Goal: Information Seeking & Learning: Understand process/instructions

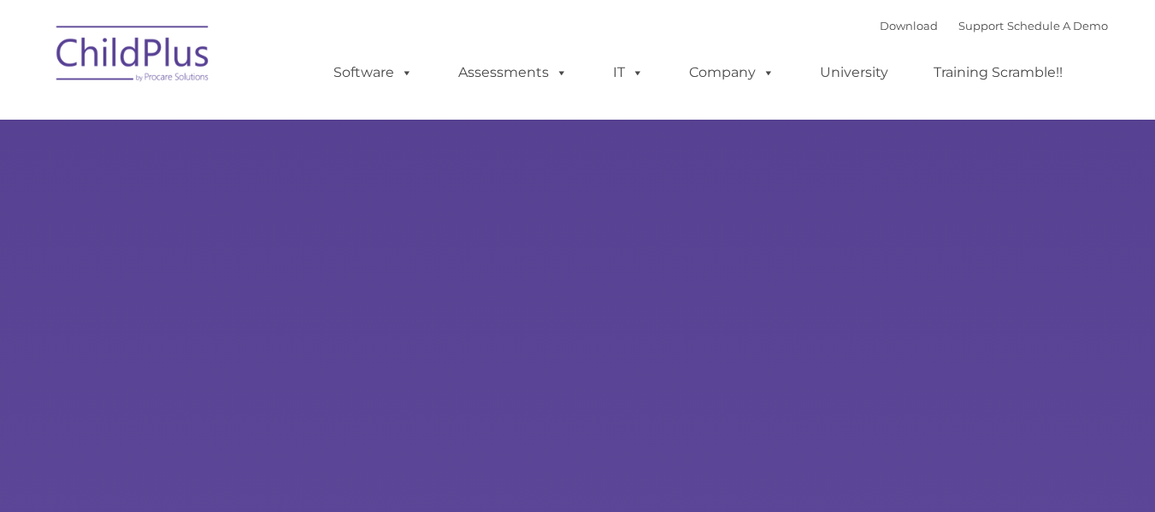
select select "MEDIUM"
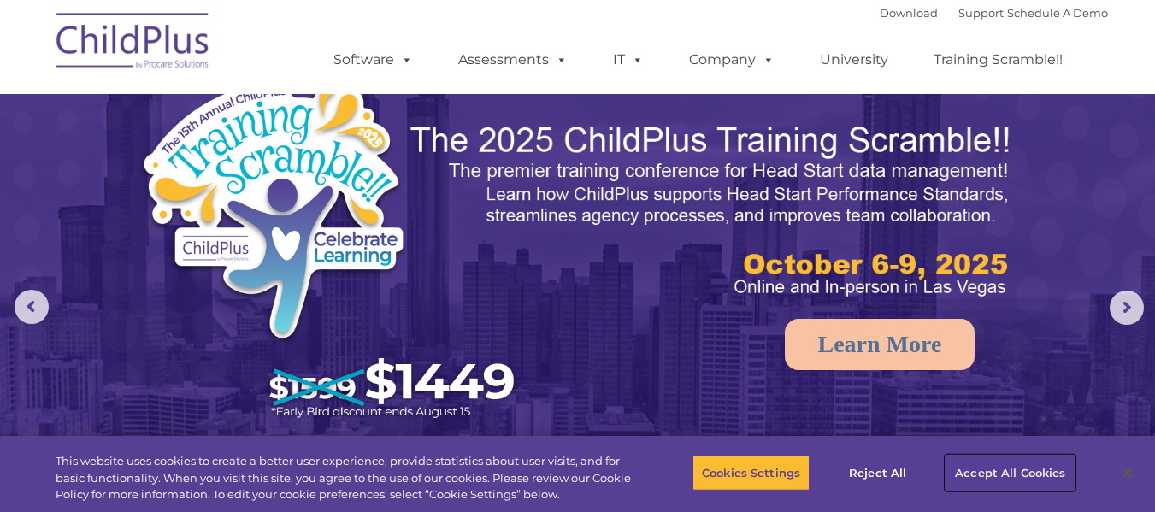
click at [990, 475] on button "Accept All Cookies" at bounding box center [1010, 473] width 129 height 36
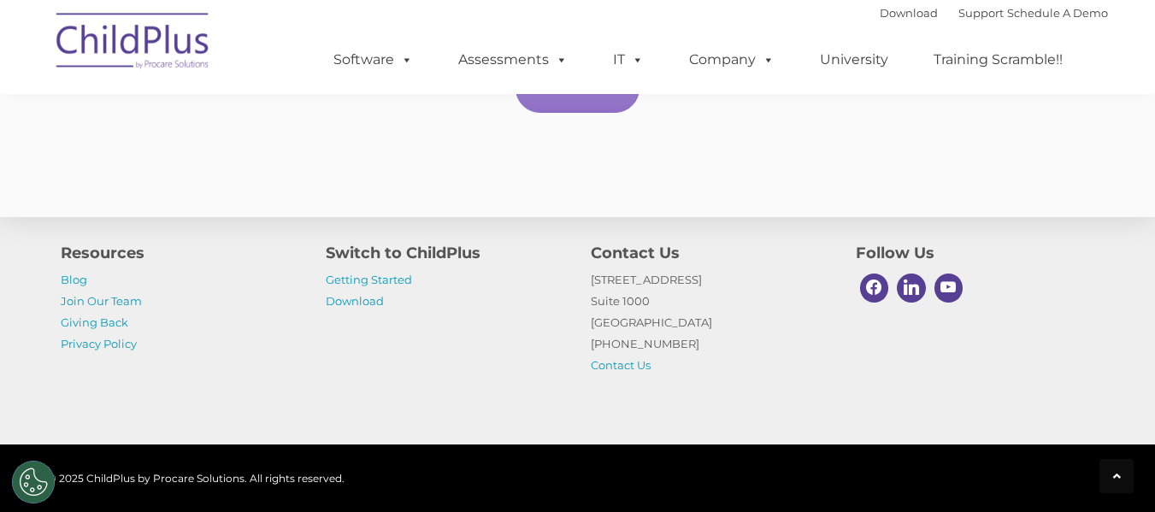
scroll to position [3707, 0]
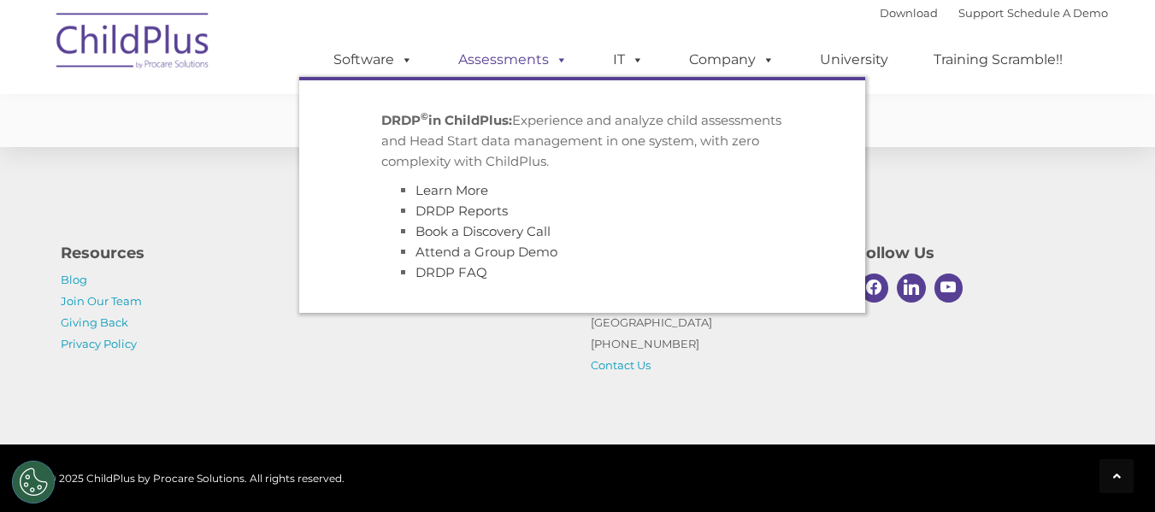
click at [513, 56] on link "Assessments" at bounding box center [513, 60] width 144 height 34
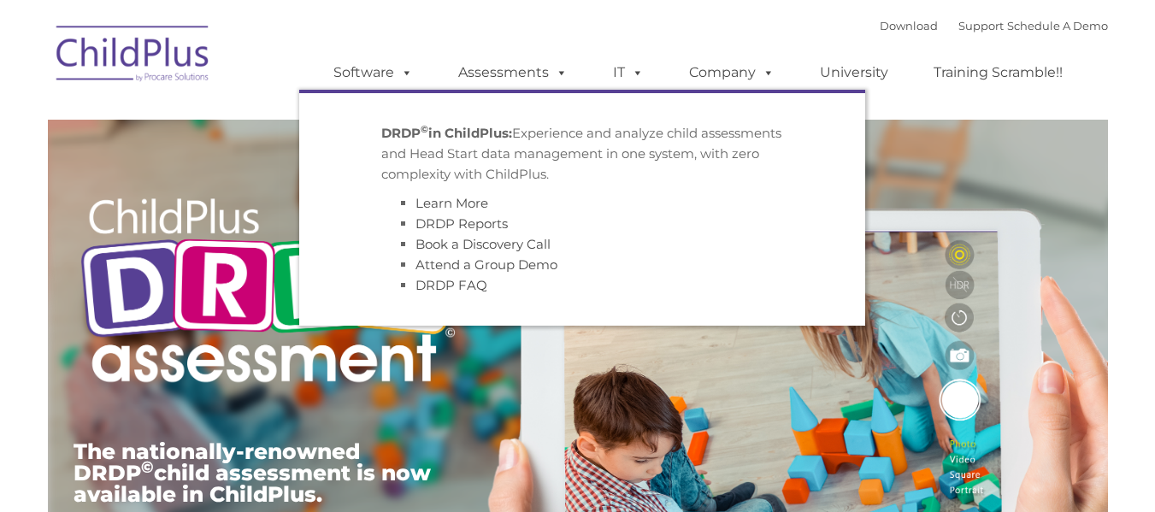
type input ""
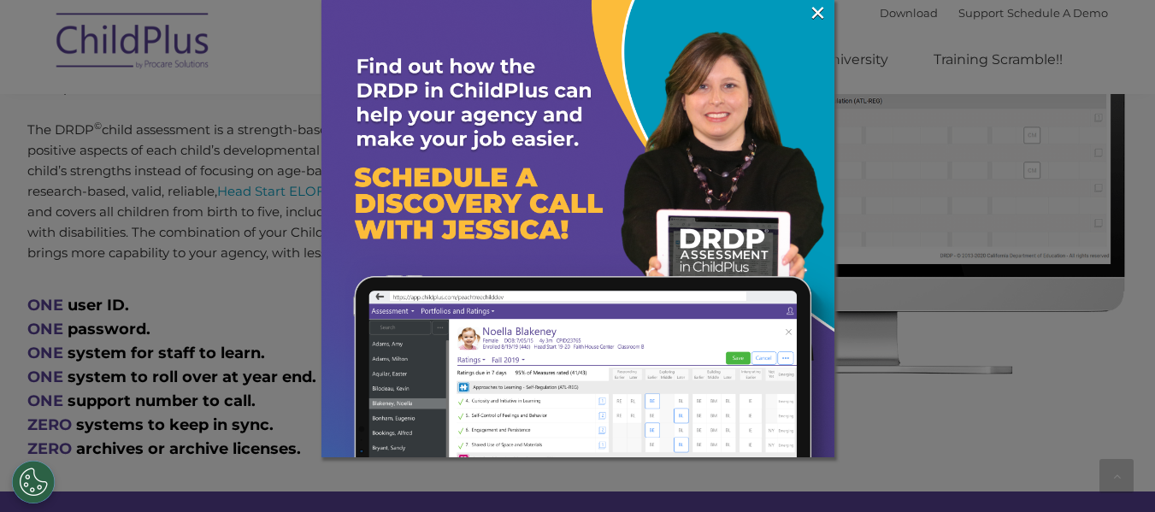
scroll to position [1215, 0]
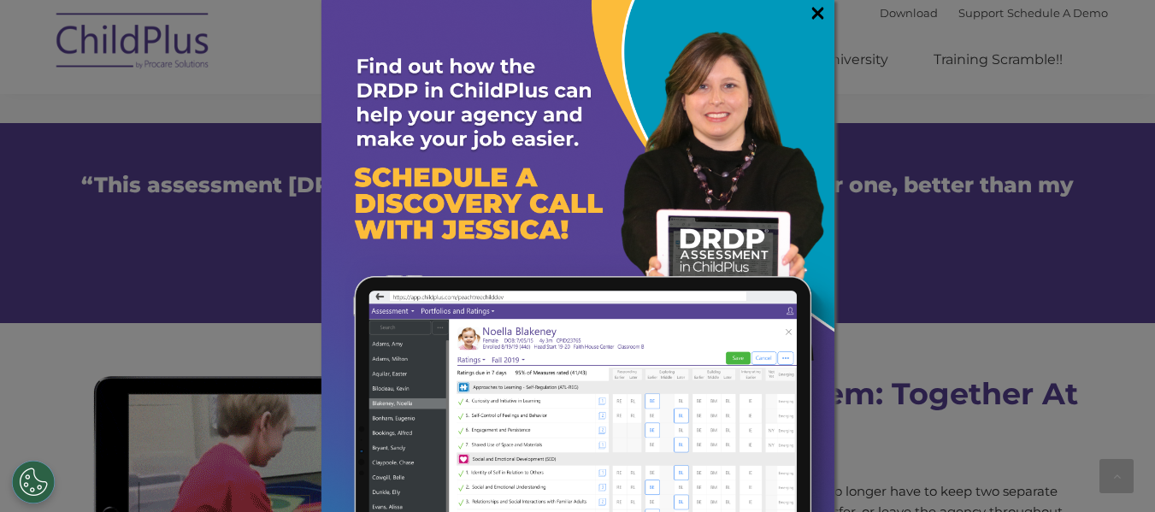
click at [808, 11] on link "×" at bounding box center [818, 12] width 20 height 17
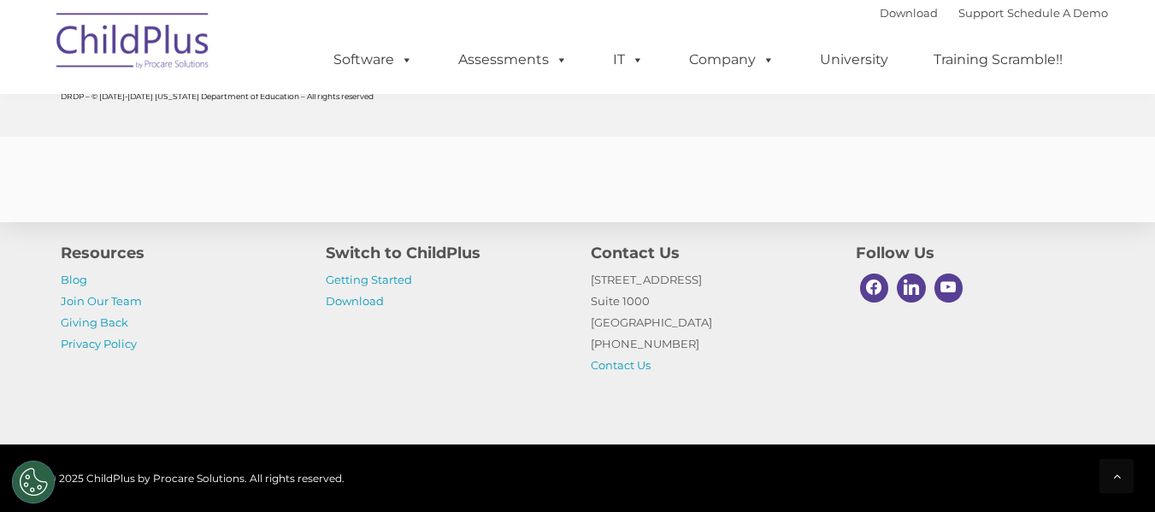
scroll to position [6898, 0]
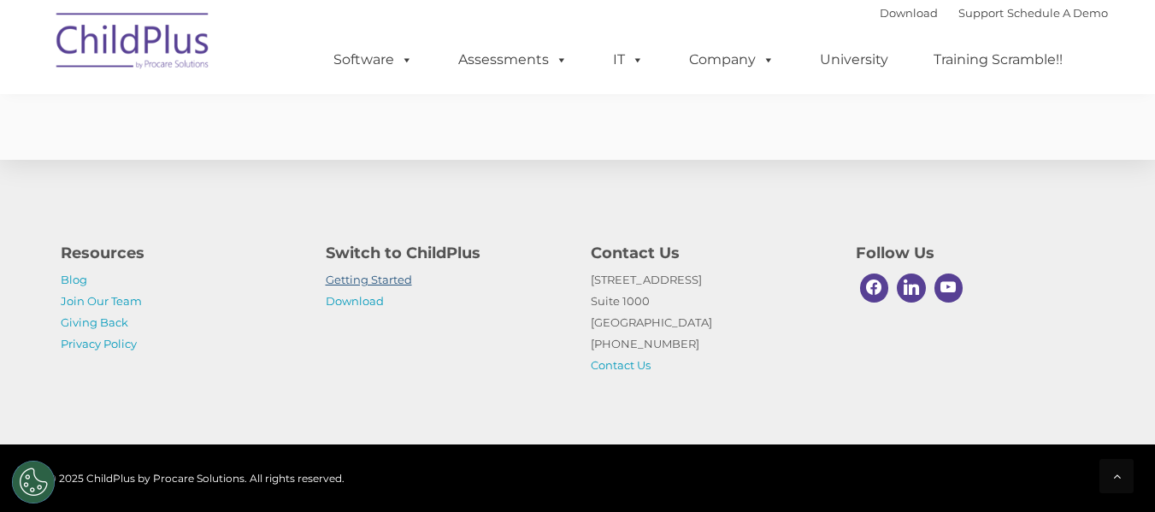
click at [374, 278] on link "Getting Started" at bounding box center [369, 280] width 86 height 14
